Goal: Information Seeking & Learning: Check status

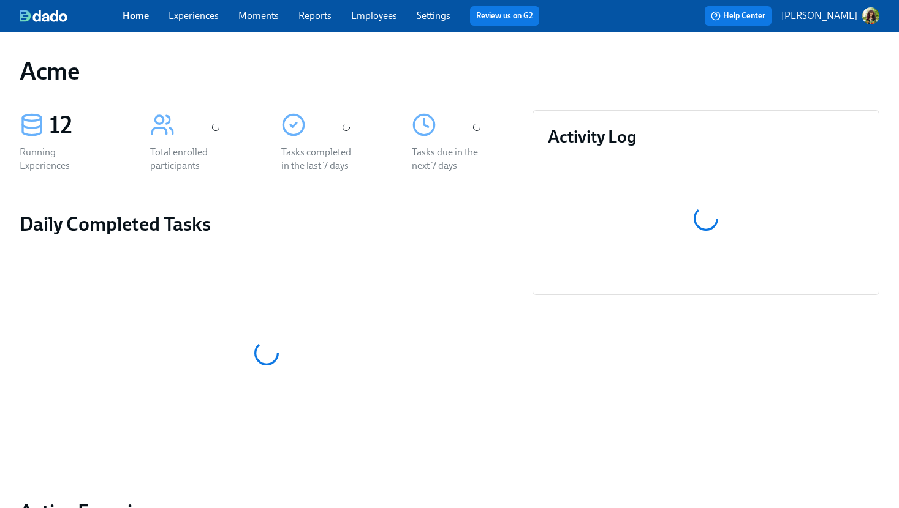
click at [197, 14] on link "Experiences" at bounding box center [193, 16] width 50 height 12
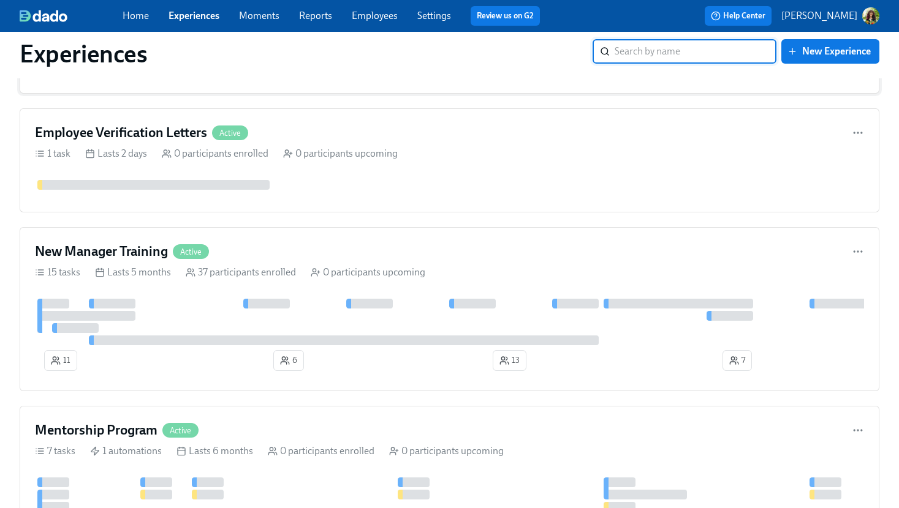
scroll to position [685, 0]
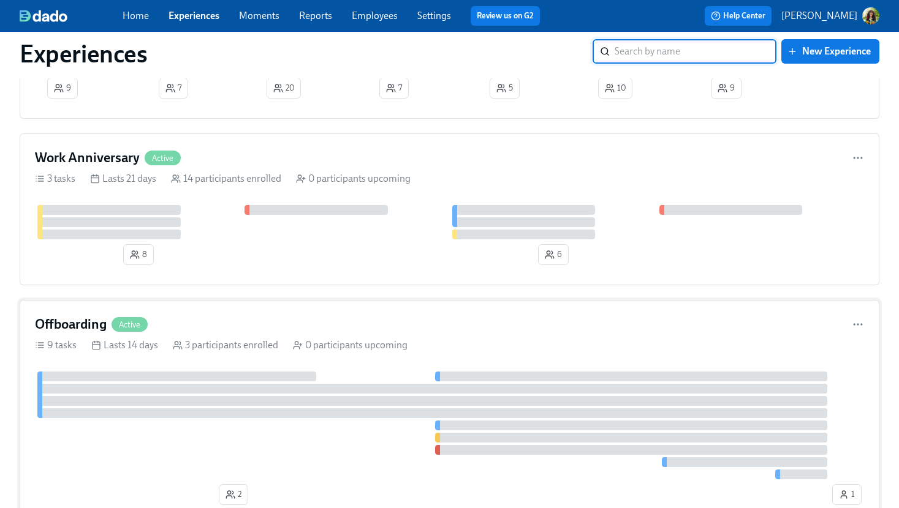
click at [442, 328] on div "Offboarding Active" at bounding box center [449, 325] width 829 height 18
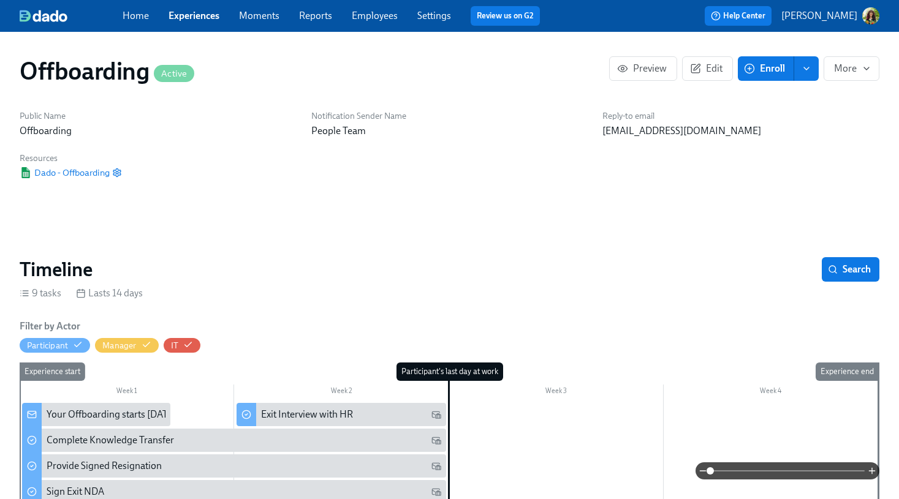
scroll to position [0, 679]
click at [186, 21] on span "Experiences" at bounding box center [193, 15] width 51 height 13
click at [188, 17] on link "Experiences" at bounding box center [193, 16] width 51 height 12
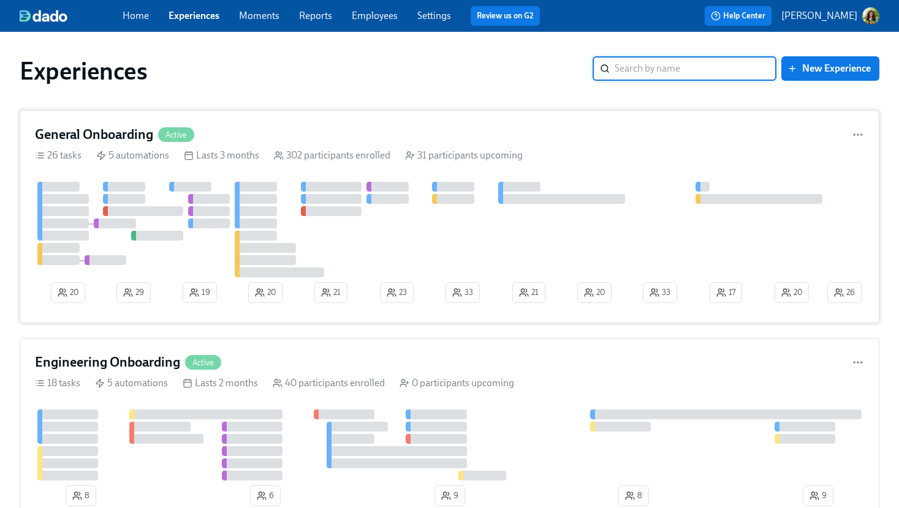
click at [309, 124] on div "General Onboarding Active 26 tasks 5 automations Lasts 3 months 302 participant…" at bounding box center [450, 216] width 860 height 213
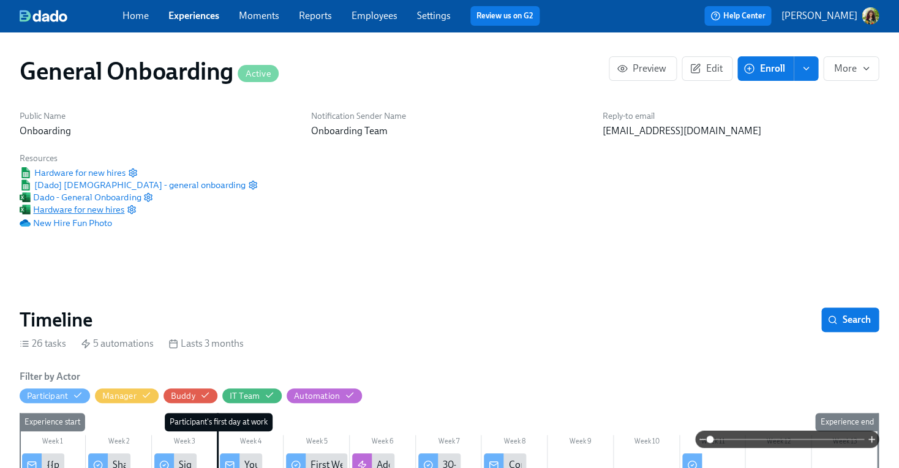
scroll to position [0, 13934]
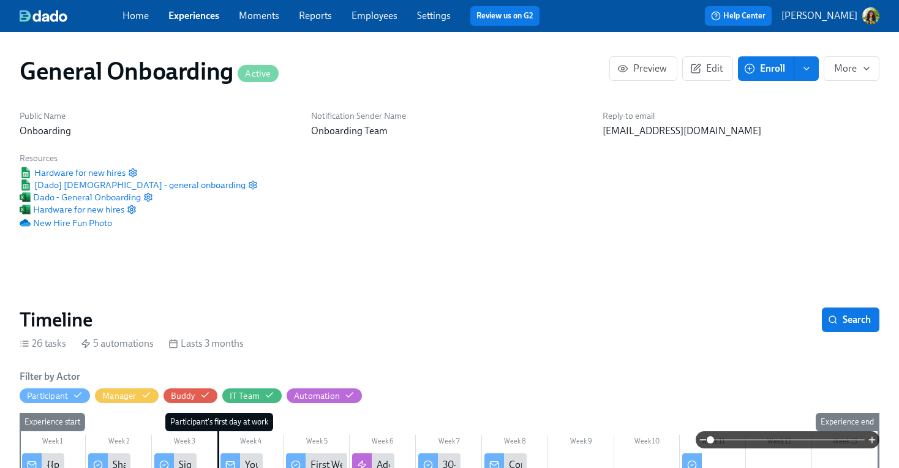
click at [807, 73] on icon "enroll" at bounding box center [807, 69] width 10 height 10
click at [762, 125] on span "Enrollment form" at bounding box center [775, 124] width 70 height 13
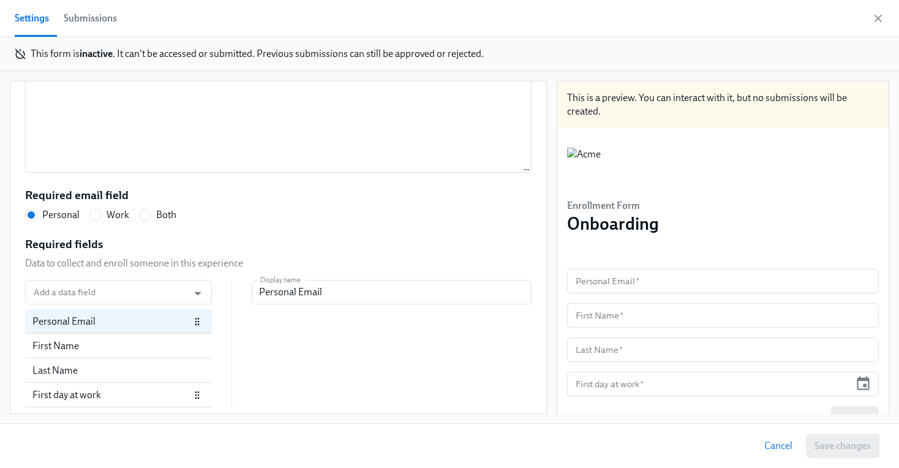
scroll to position [220, 0]
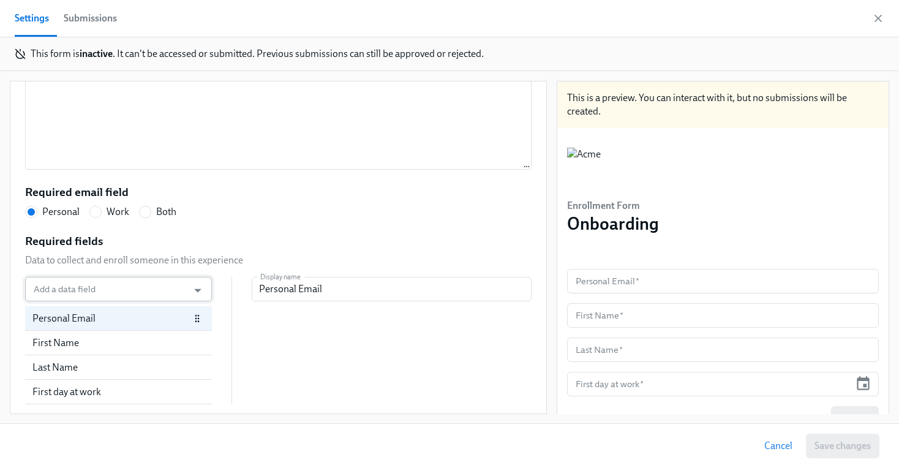
click at [165, 293] on input "Add a data field" at bounding box center [106, 289] width 151 height 25
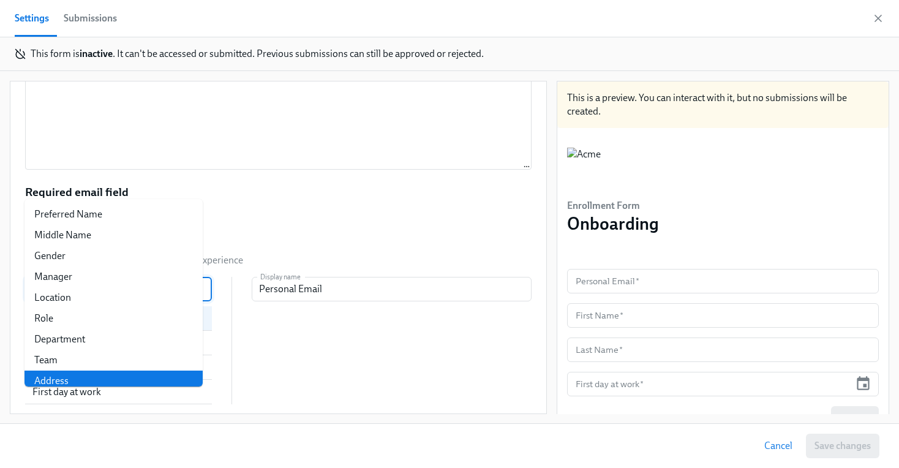
scroll to position [219, 0]
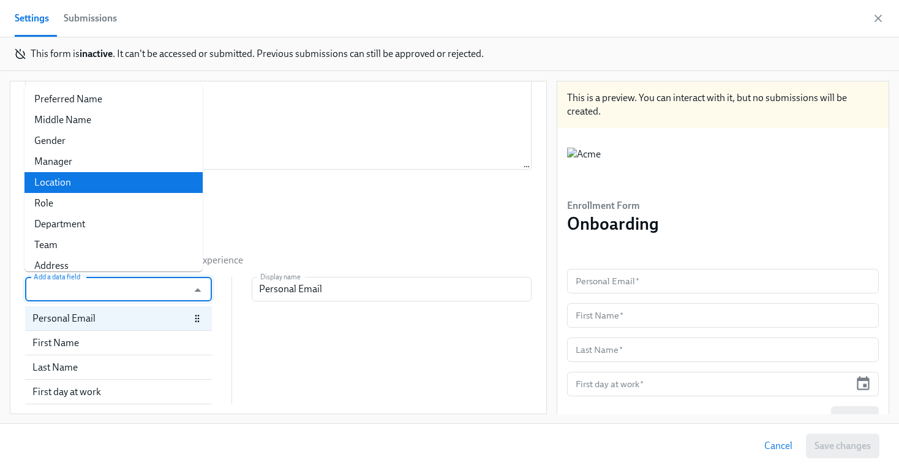
click at [81, 178] on li "Location" at bounding box center [114, 182] width 178 height 21
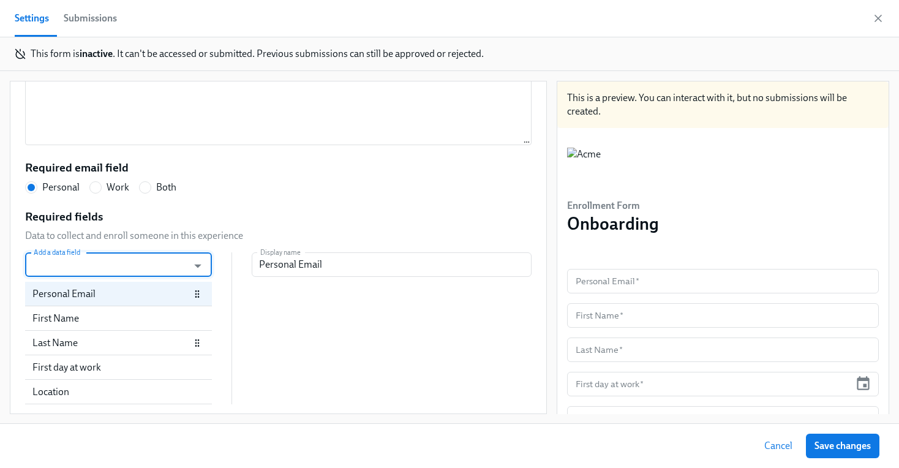
scroll to position [0, 0]
click at [121, 395] on div "Location" at bounding box center [103, 391] width 143 height 13
radio input "false"
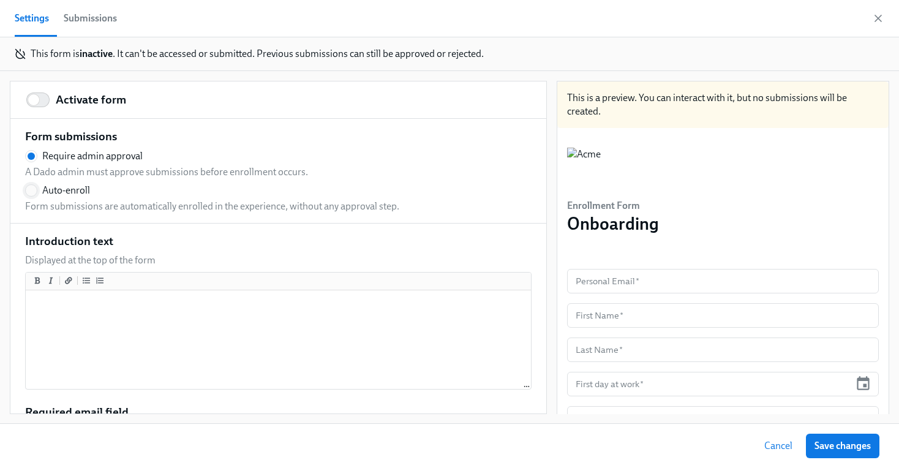
click at [33, 191] on input "Auto-enroll" at bounding box center [31, 190] width 11 height 11
radio input "false"
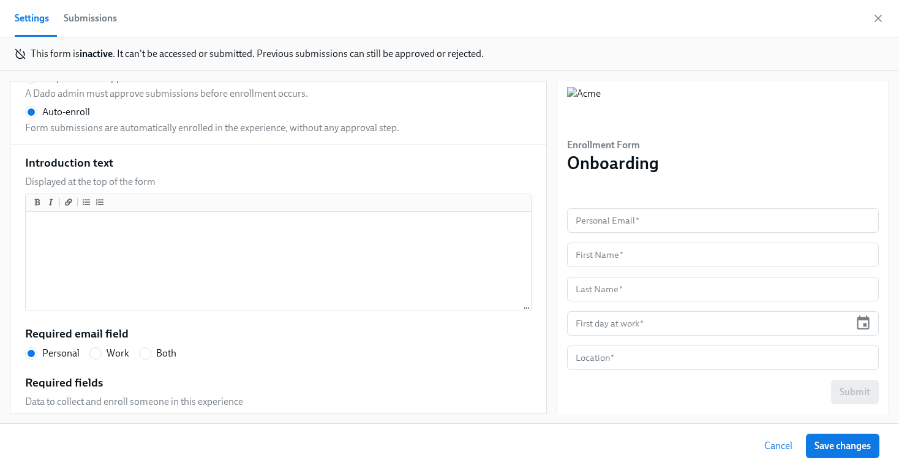
scroll to position [34, 0]
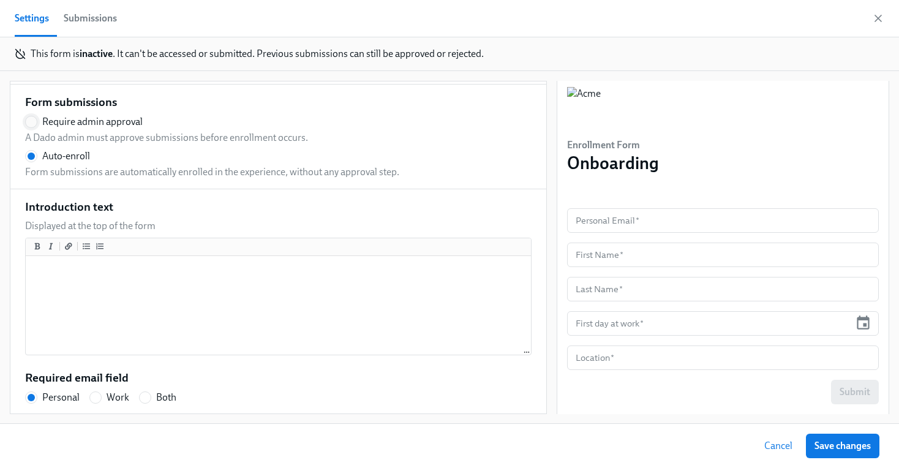
click at [32, 119] on input "Require admin approval" at bounding box center [31, 121] width 11 height 11
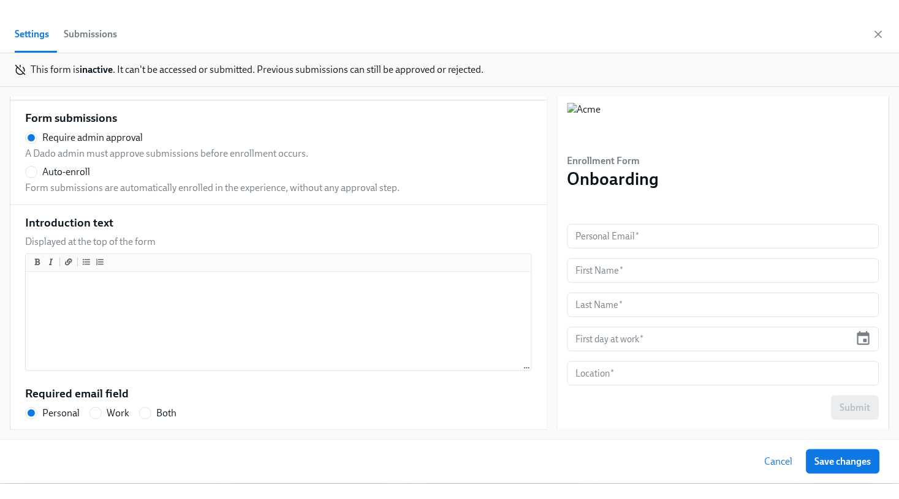
scroll to position [0, 0]
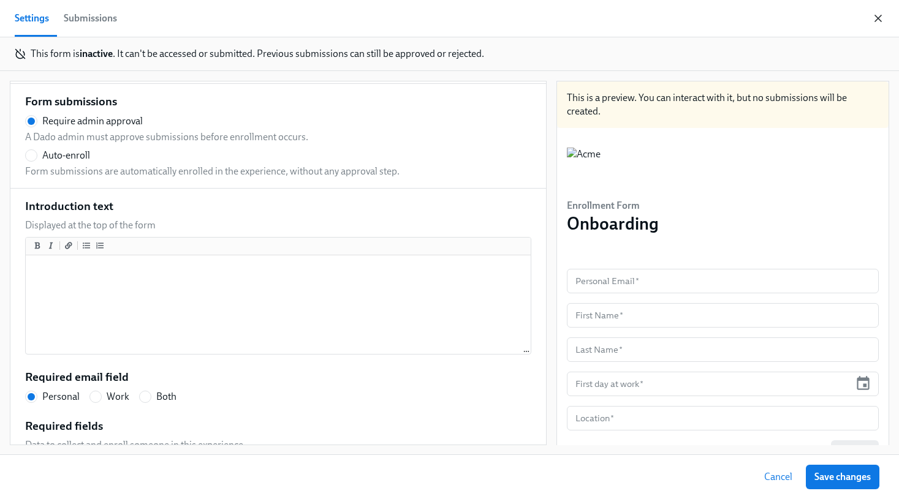
click at [878, 16] on icon "button" at bounding box center [878, 18] width 12 height 12
radio input "false"
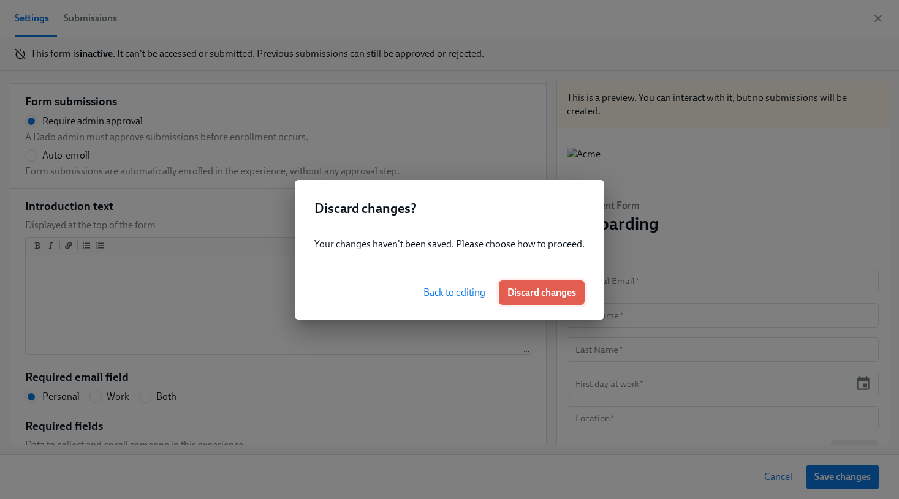
click at [520, 290] on span "Discard changes" at bounding box center [541, 293] width 69 height 12
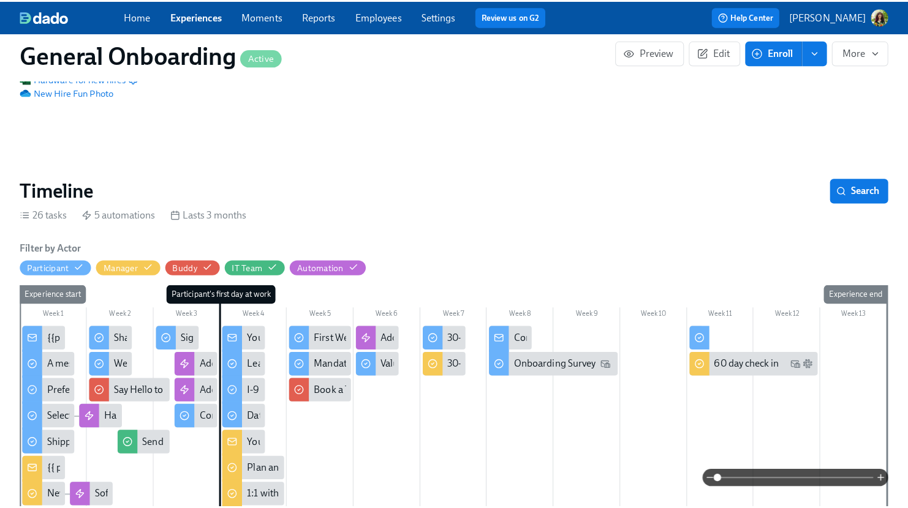
scroll to position [25, 0]
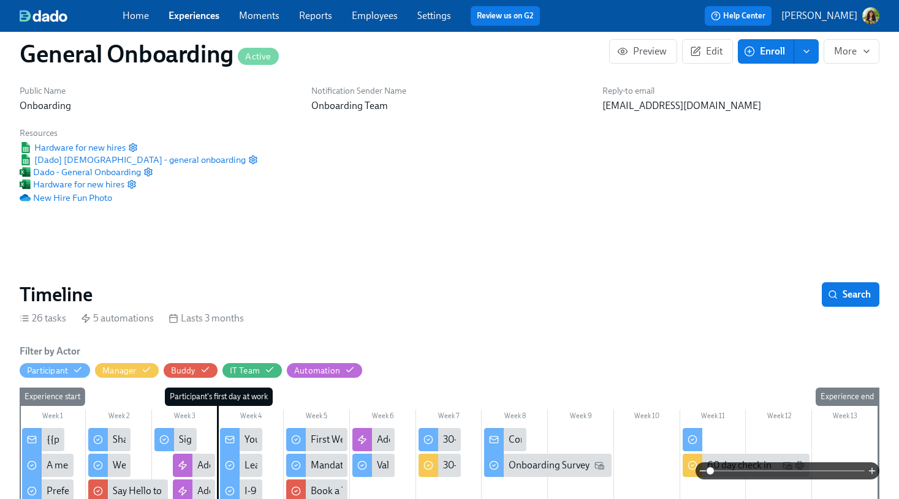
click at [847, 17] on p "[PERSON_NAME]" at bounding box center [819, 15] width 76 height 13
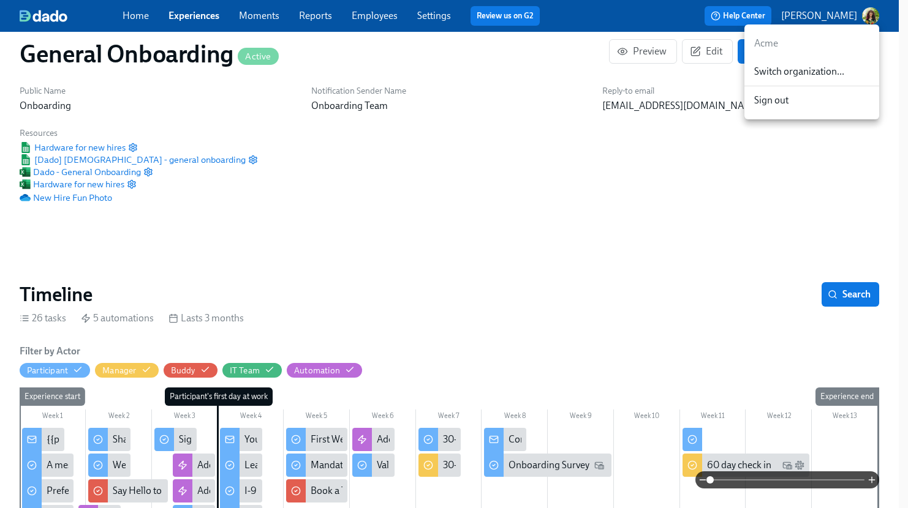
click at [822, 70] on span "Switch organization..." at bounding box center [811, 71] width 115 height 13
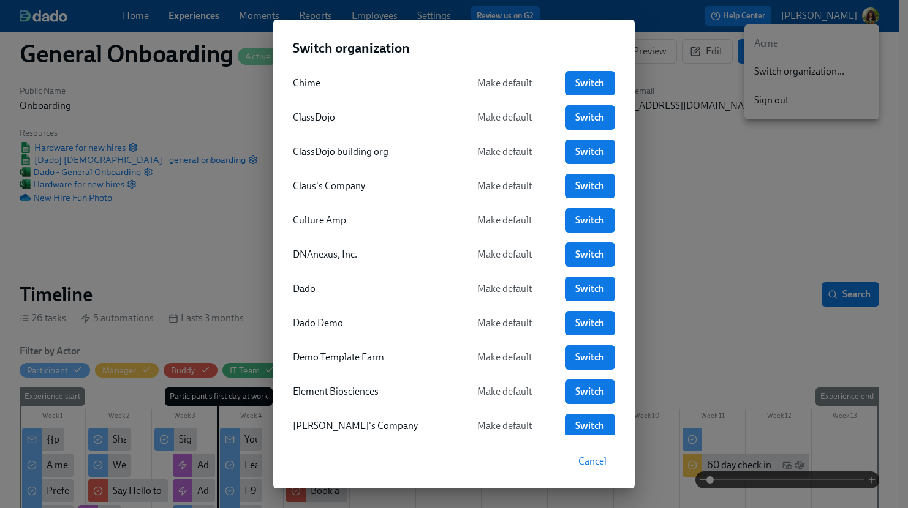
scroll to position [515, 0]
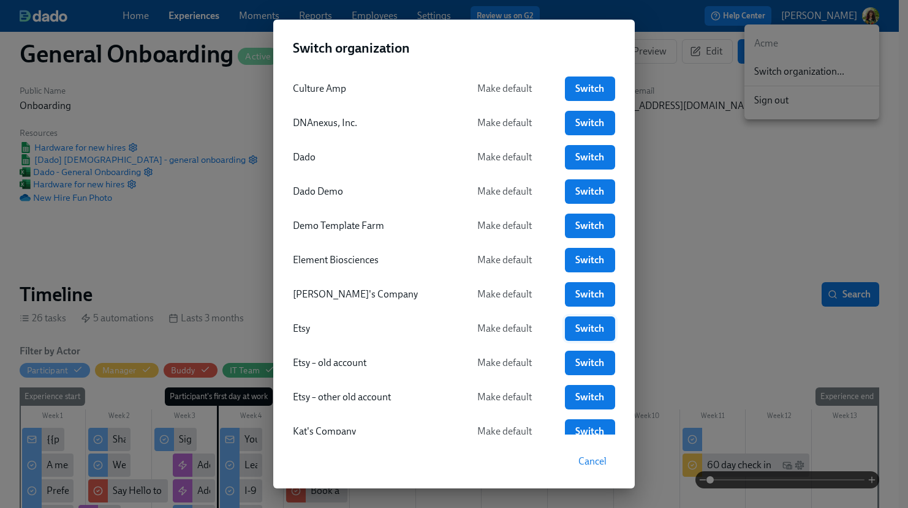
click at [583, 331] on span "Switch" at bounding box center [589, 329] width 33 height 12
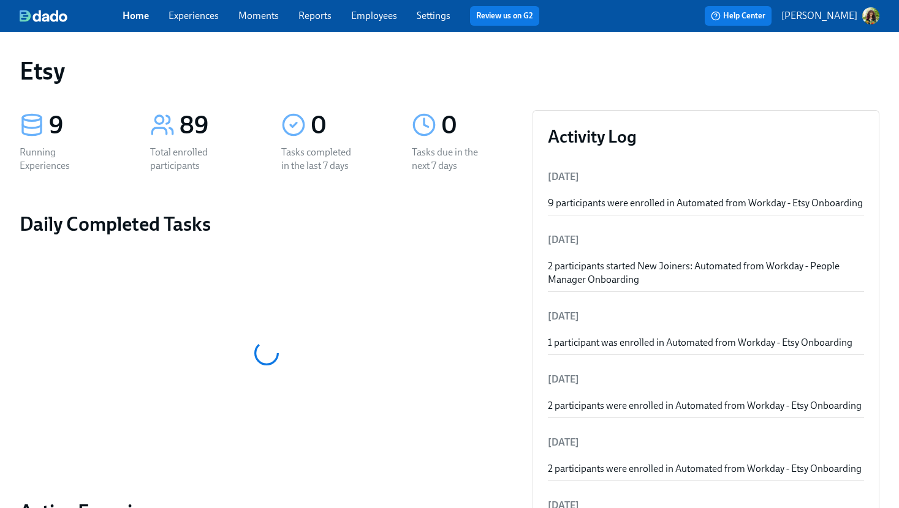
click at [203, 18] on link "Experiences" at bounding box center [193, 16] width 50 height 12
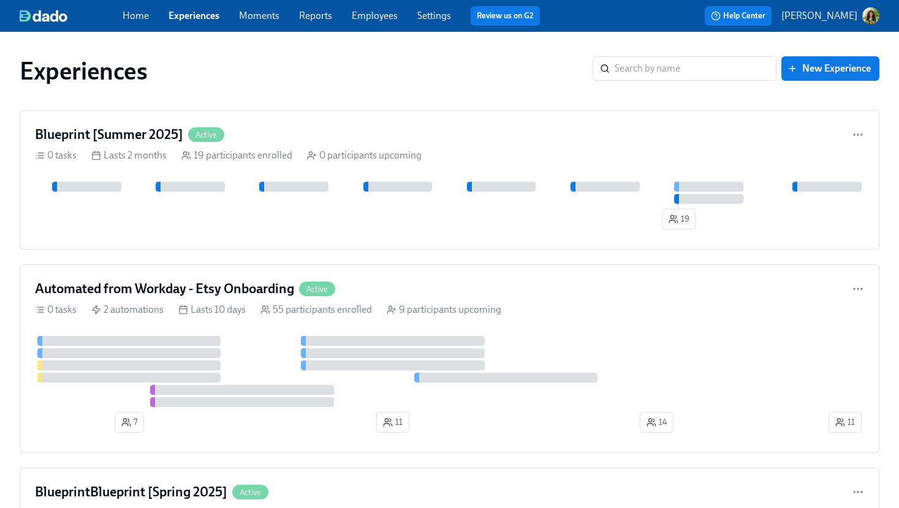
click at [372, 13] on link "Employees" at bounding box center [375, 16] width 46 height 12
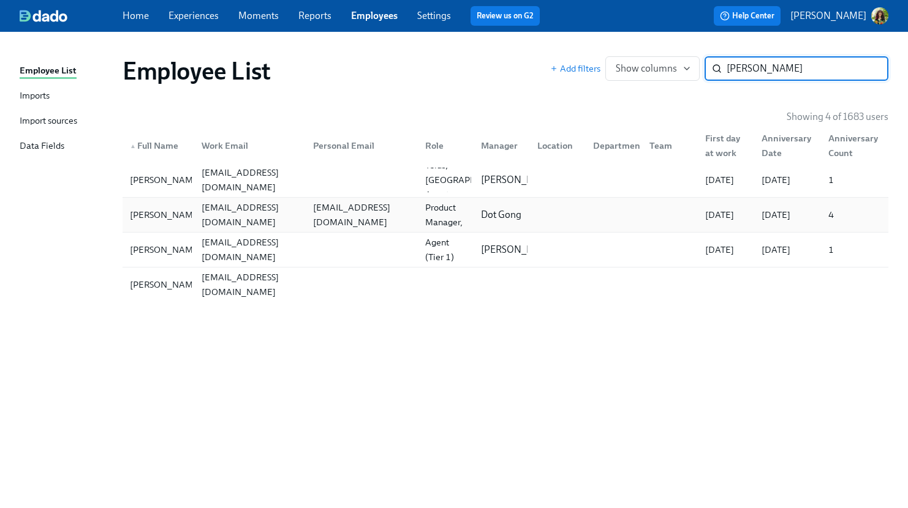
type input "juan"
click at [301, 211] on div "jbazan@etsy.com" at bounding box center [247, 215] width 111 height 25
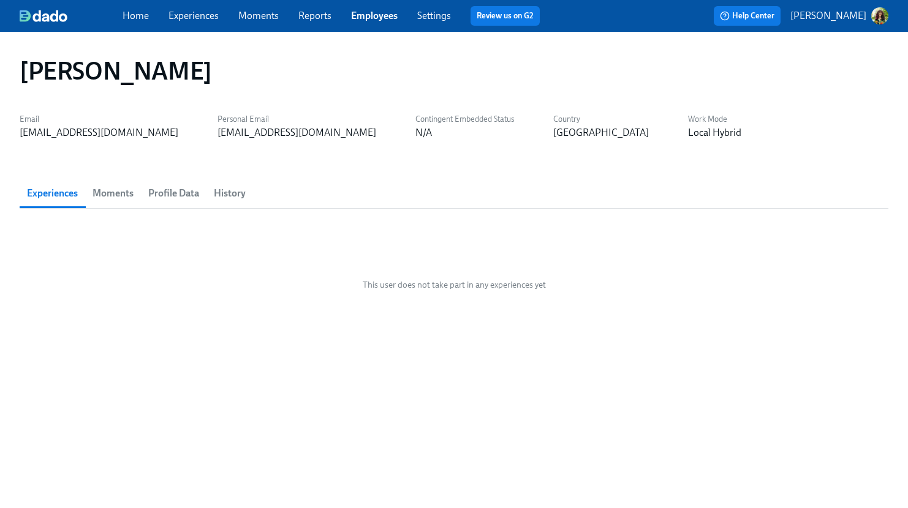
click at [238, 191] on span "History" at bounding box center [230, 193] width 32 height 17
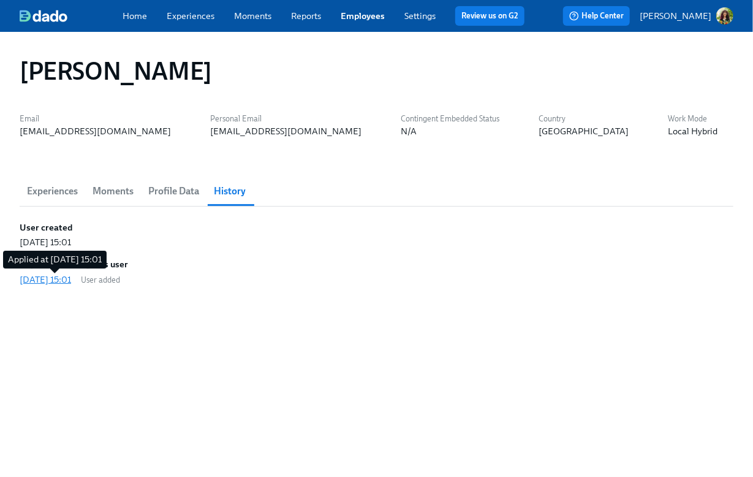
click at [51, 281] on div "2025/08/16 15:01" at bounding box center [45, 279] width 51 height 12
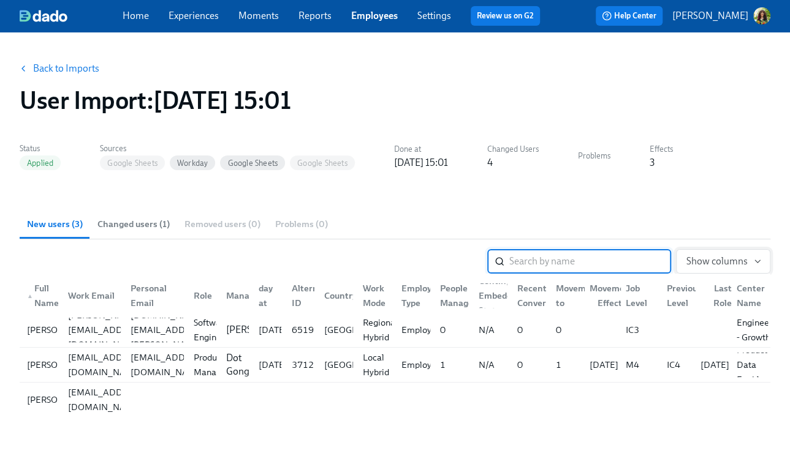
click at [762, 263] on icon "button" at bounding box center [757, 262] width 10 height 10
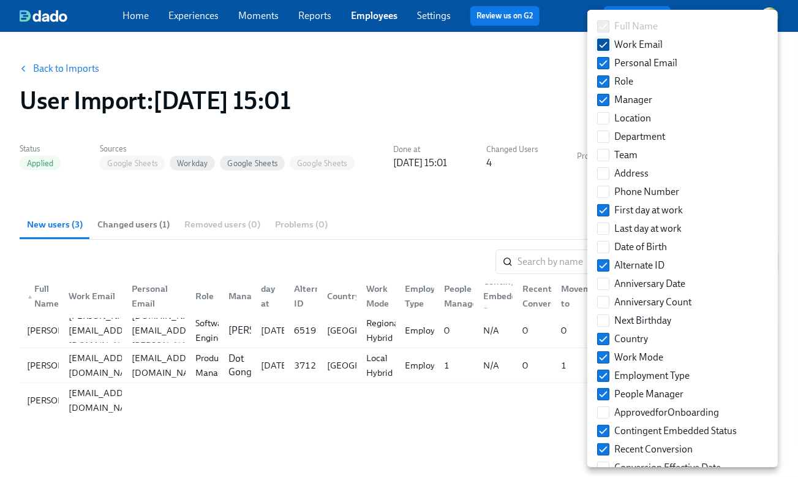
click at [604, 42] on input "Work Email" at bounding box center [603, 44] width 11 height 11
checkbox input "false"
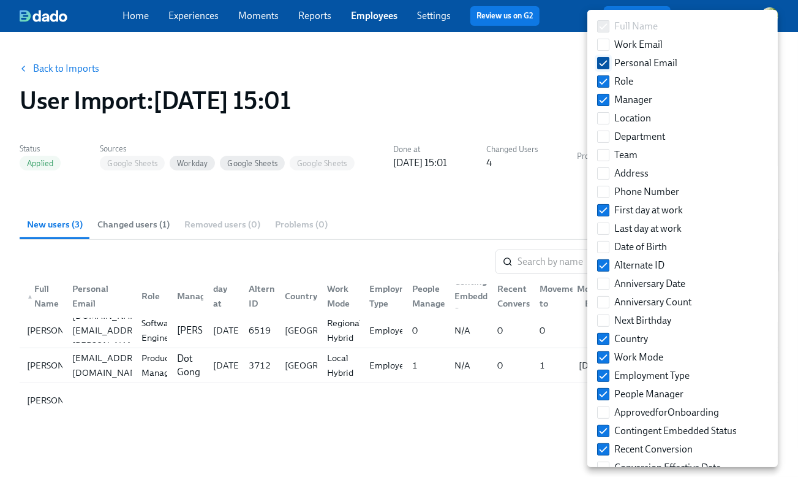
click at [606, 58] on input "Personal Email" at bounding box center [603, 63] width 11 height 11
checkbox input "false"
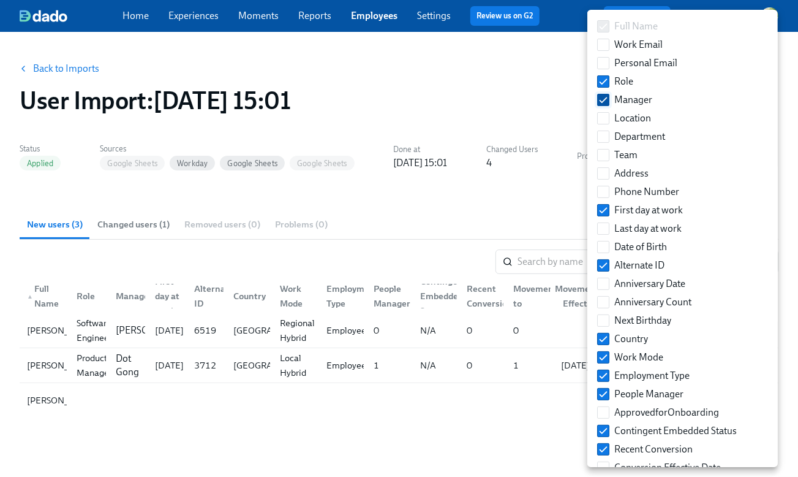
drag, startPoint x: 603, startPoint y: 102, endPoint x: 609, endPoint y: 104, distance: 6.6
click at [603, 102] on input "Manager" at bounding box center [603, 99] width 11 height 11
checkbox input "false"
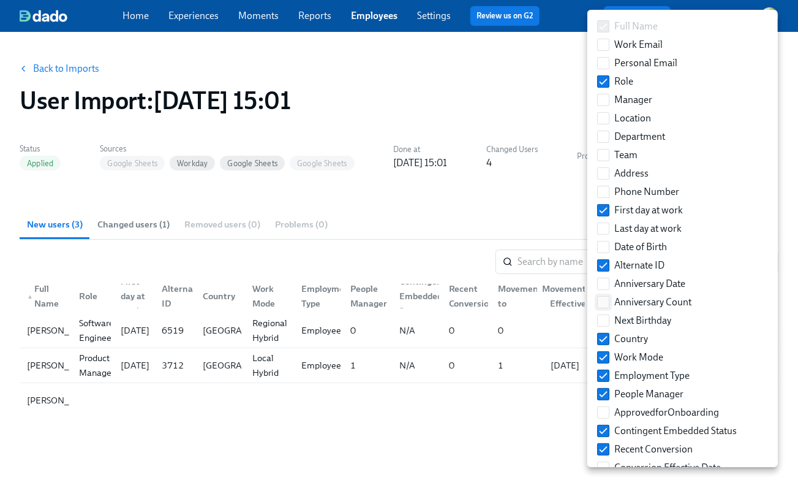
drag, startPoint x: 605, startPoint y: 268, endPoint x: 663, endPoint y: 303, distance: 67.3
click at [605, 268] on input "Alternate ID" at bounding box center [603, 265] width 11 height 11
checkbox input "false"
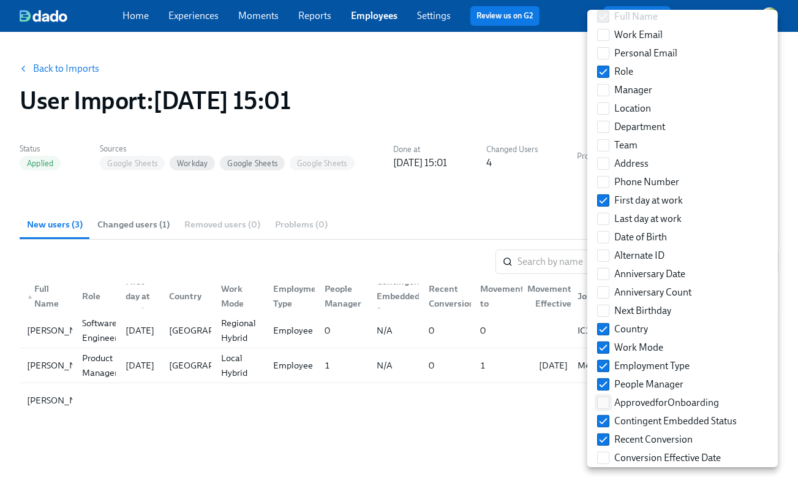
scroll to position [21, 0]
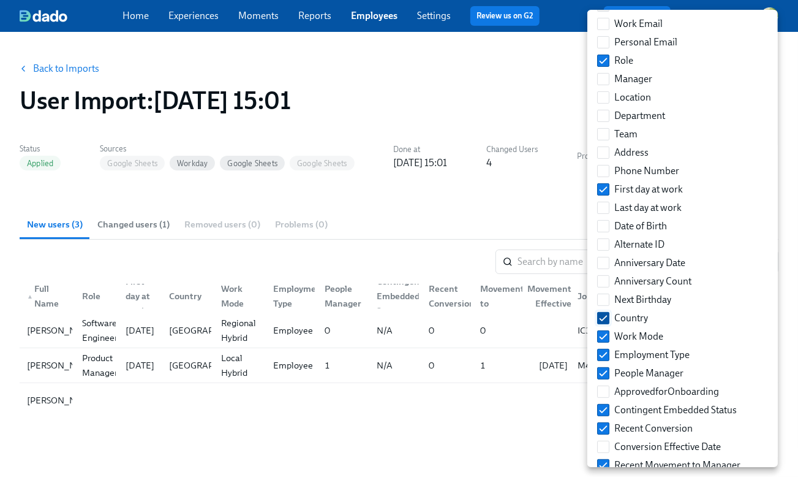
click at [602, 317] on input "Country" at bounding box center [603, 317] width 11 height 11
checkbox input "false"
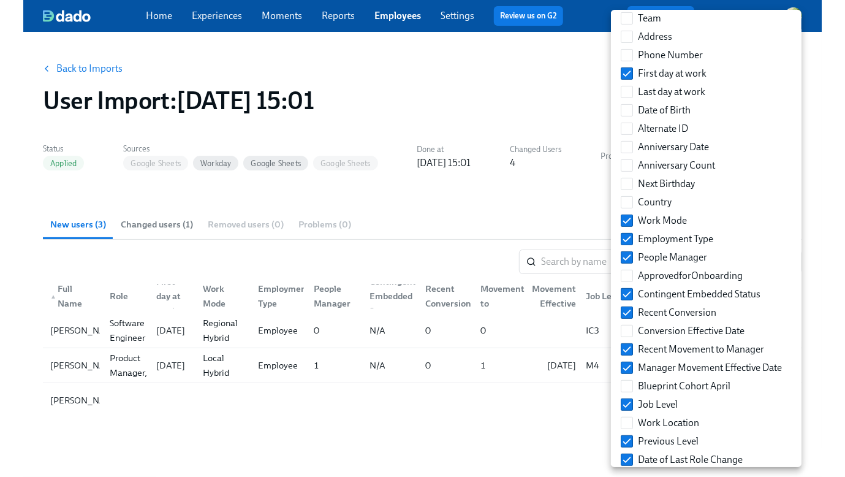
scroll to position [164, 0]
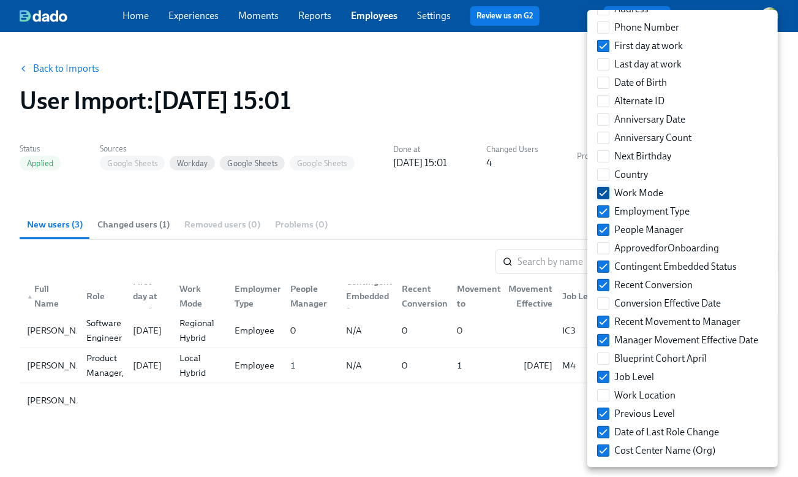
click at [603, 190] on input "Work Mode" at bounding box center [603, 192] width 11 height 11
checkbox input "false"
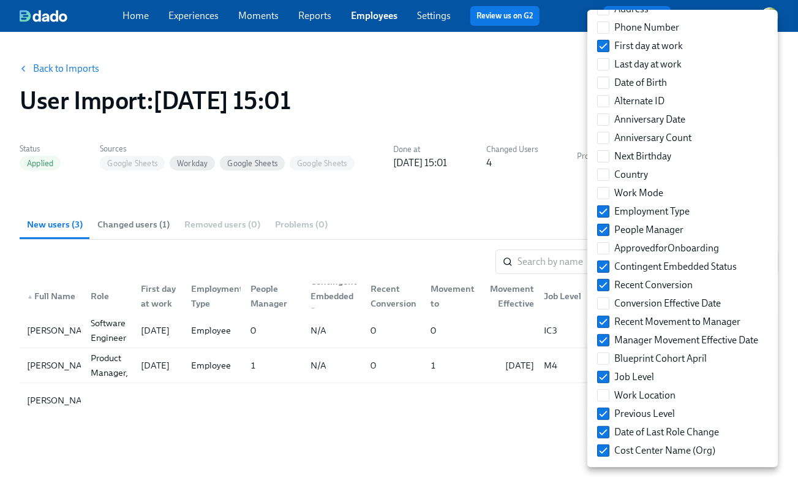
drag, startPoint x: 605, startPoint y: 208, endPoint x: 710, endPoint y: 224, distance: 106.5
click at [605, 208] on input "Employment Type" at bounding box center [603, 211] width 11 height 11
checkbox input "false"
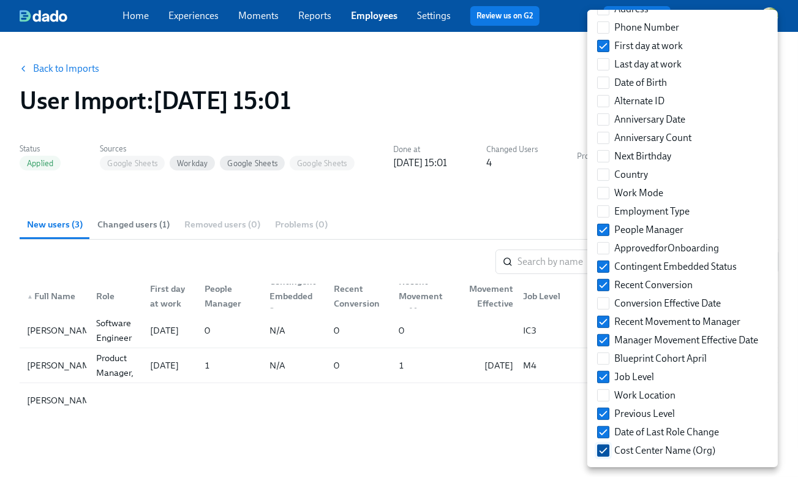
click at [605, 448] on input "Cost Center Name (Org)" at bounding box center [603, 450] width 11 height 11
checkbox input "false"
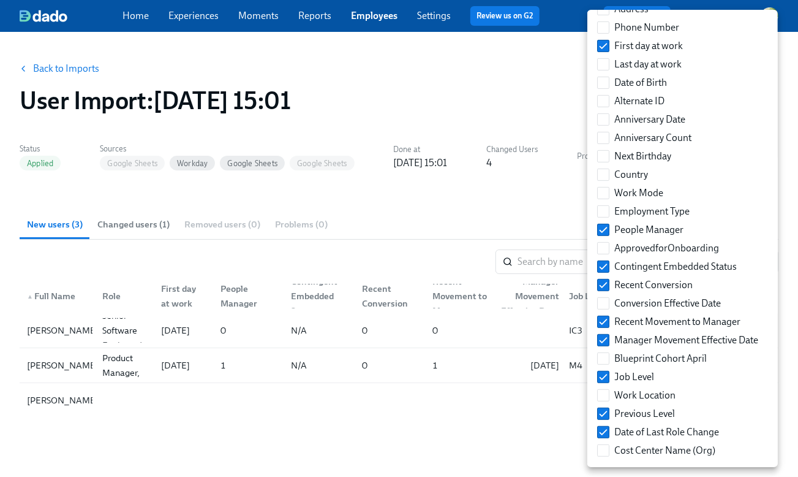
click at [546, 437] on div at bounding box center [399, 238] width 798 height 477
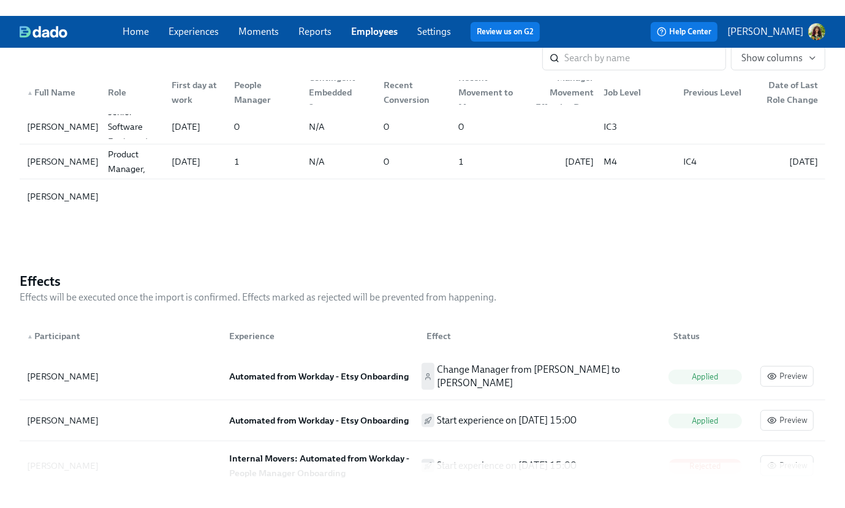
scroll to position [219, 0]
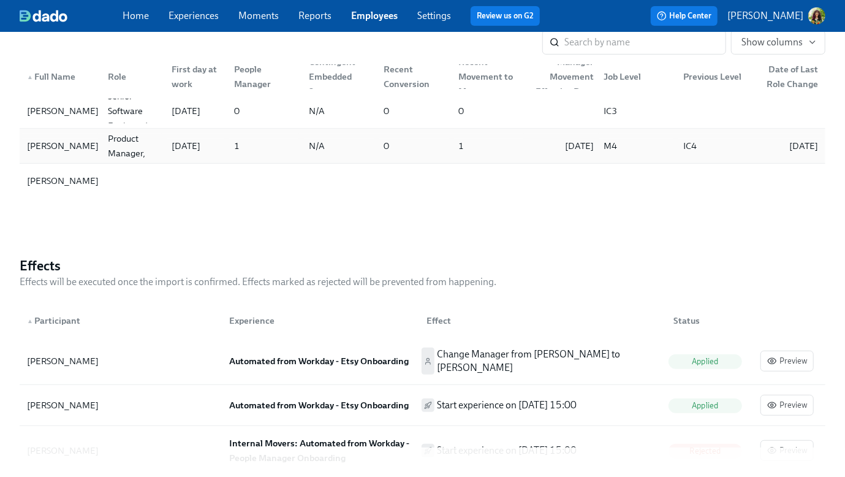
click at [576, 145] on div "08/16/2025" at bounding box center [579, 145] width 39 height 15
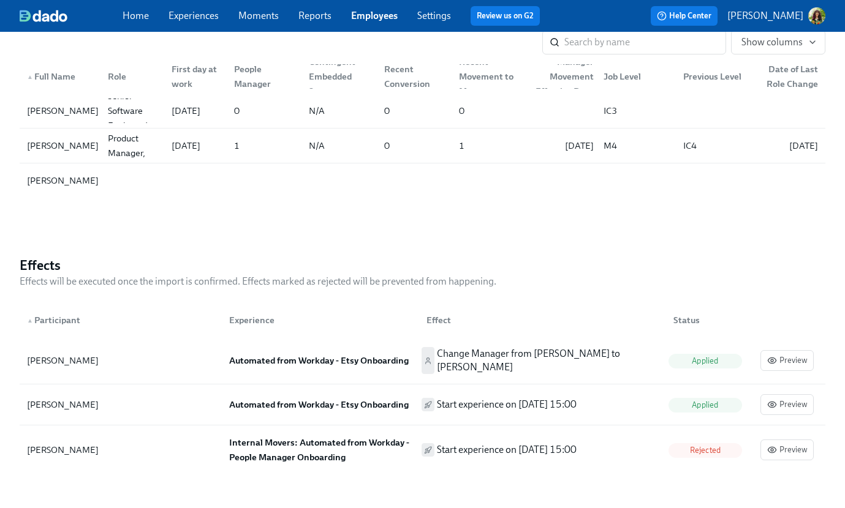
click at [184, 18] on link "Experiences" at bounding box center [193, 16] width 50 height 12
